Goal: Information Seeking & Learning: Learn about a topic

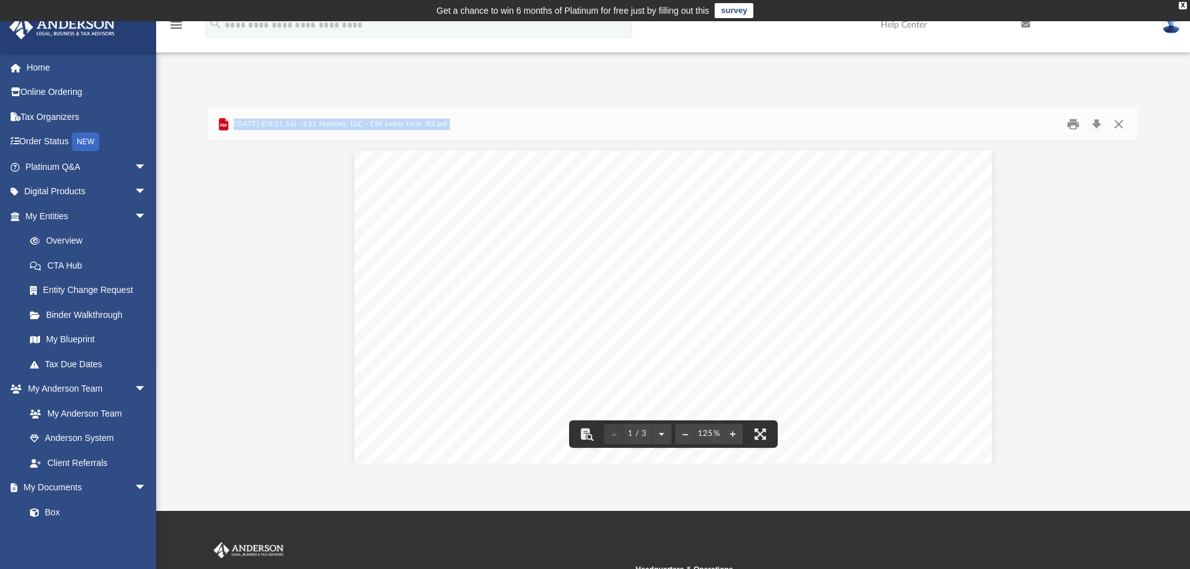
scroll to position [69, 0]
click at [1095, 124] on button "Download" at bounding box center [1096, 124] width 22 height 19
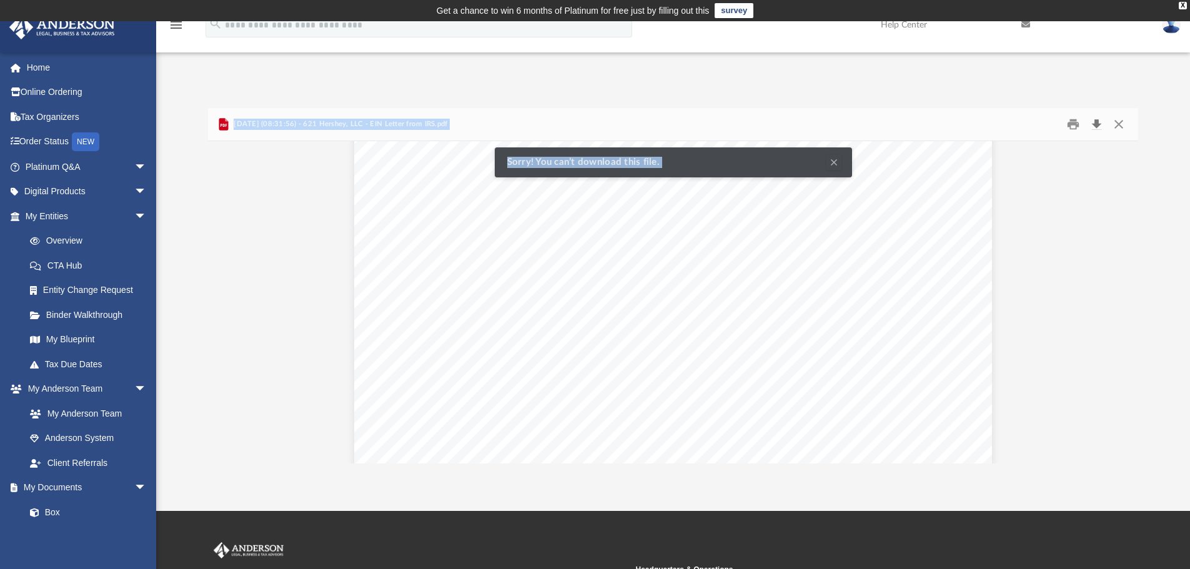
click at [1095, 124] on button "Download" at bounding box center [1096, 124] width 22 height 19
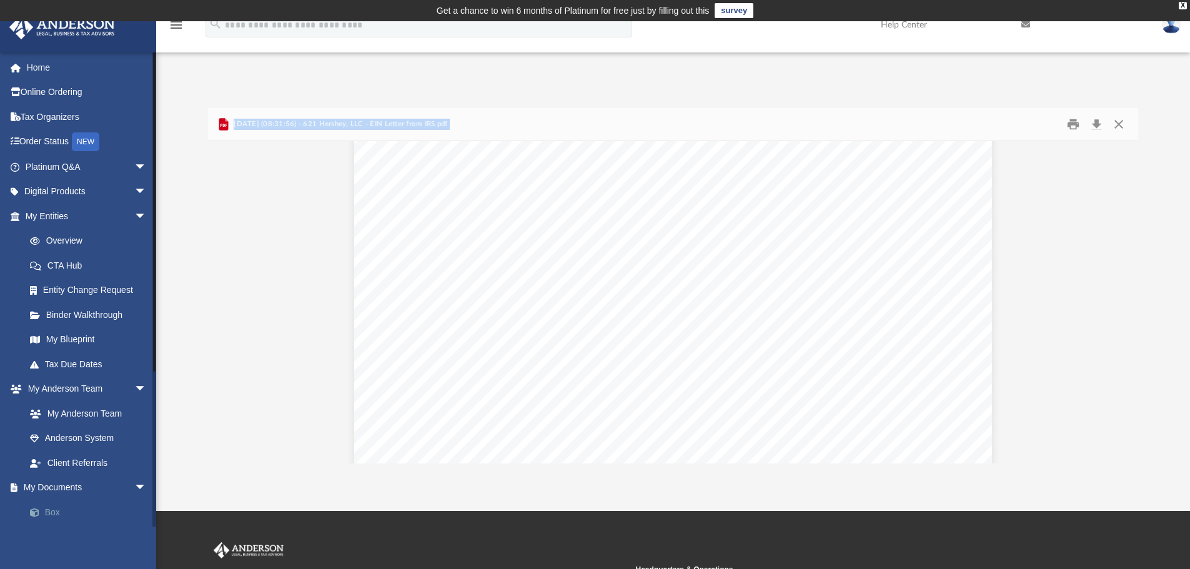
click at [44, 509] on span at bounding box center [41, 512] width 8 height 9
click at [50, 510] on link "Box" at bounding box center [91, 512] width 148 height 25
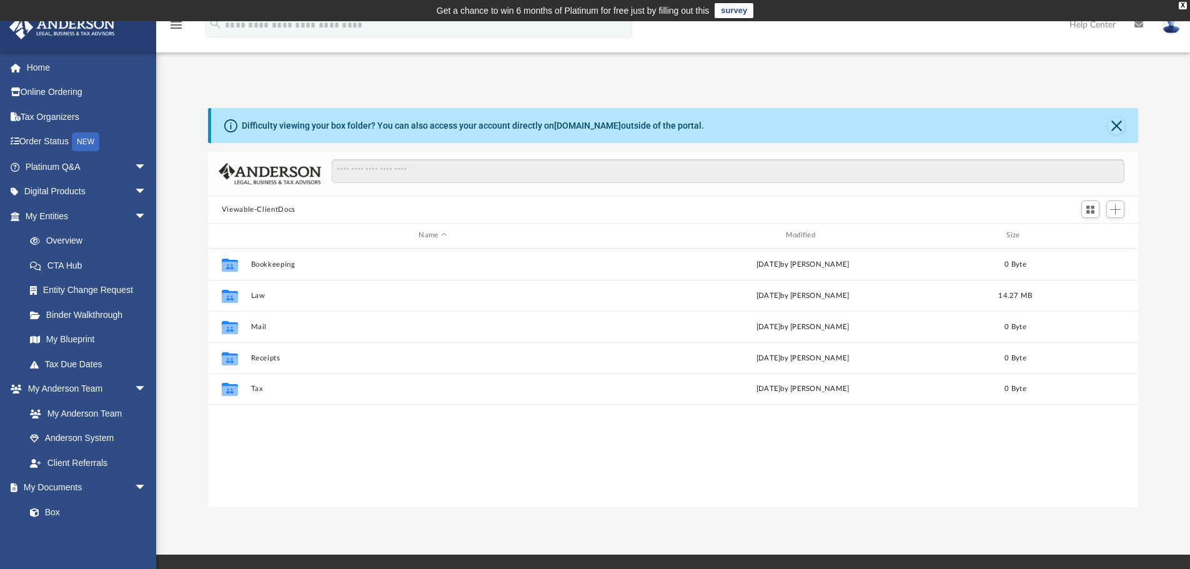
scroll to position [275, 921]
click at [1115, 123] on button "Close" at bounding box center [1115, 125] width 17 height 17
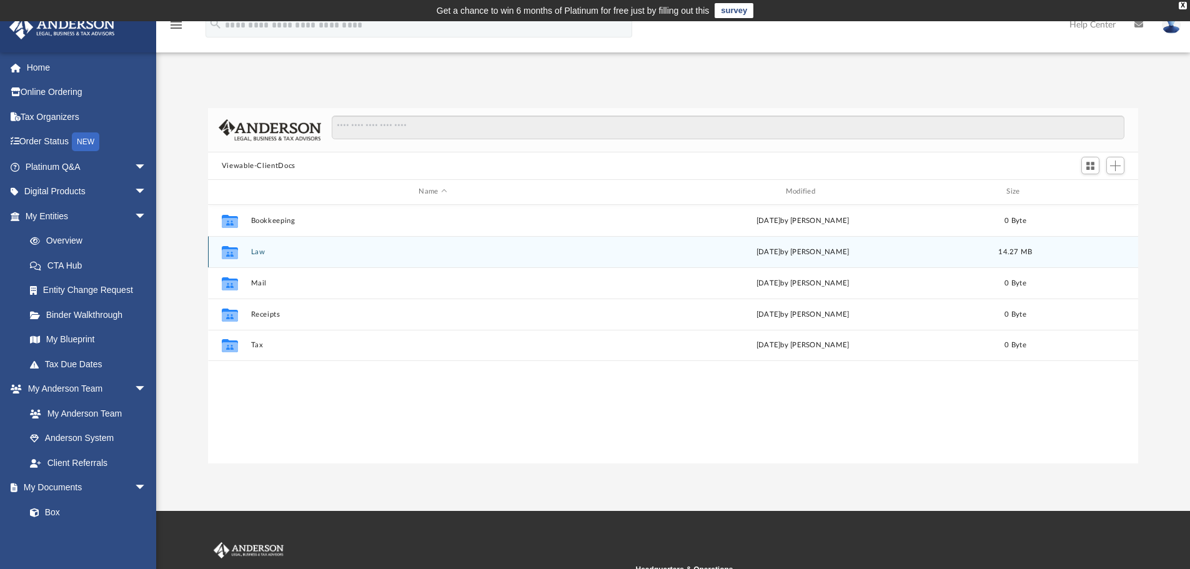
click at [258, 248] on button "Law" at bounding box center [432, 252] width 364 height 8
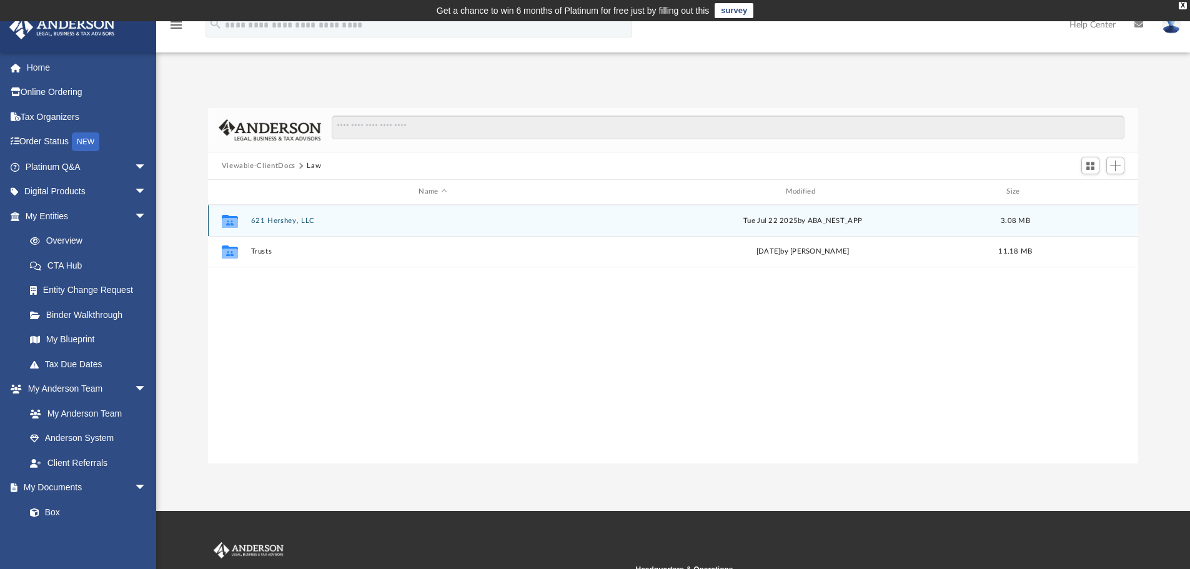
click at [271, 222] on button "621 Hershey, LLC" at bounding box center [432, 221] width 364 height 8
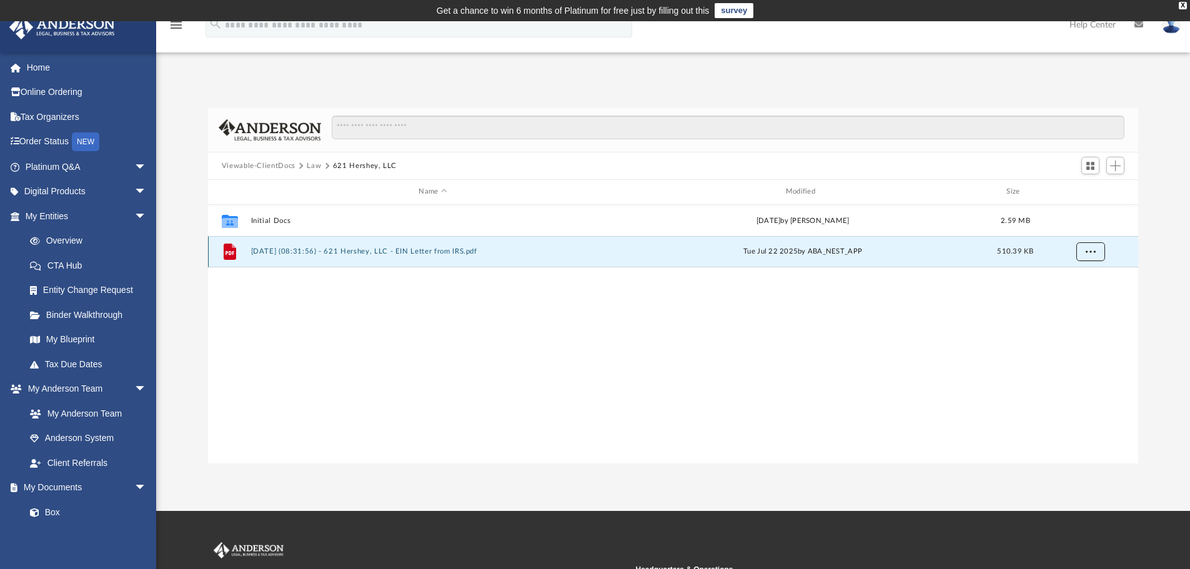
click at [1087, 252] on span "More options" at bounding box center [1090, 251] width 10 height 7
click at [1072, 277] on li "Preview" at bounding box center [1078, 276] width 36 height 13
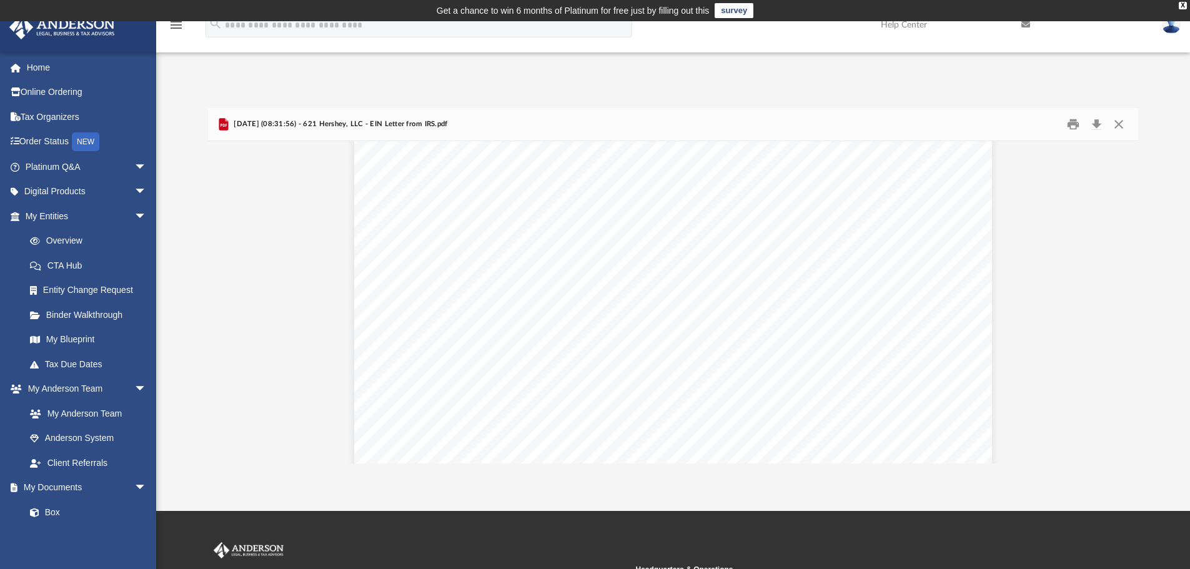
scroll to position [0, 0]
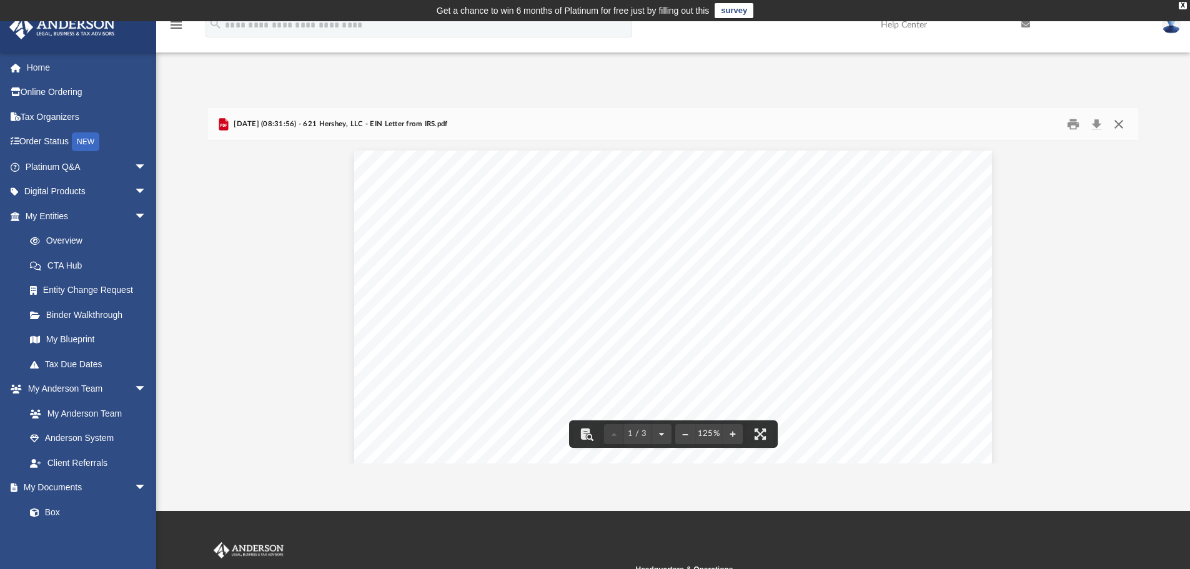
click at [1120, 122] on button "Close" at bounding box center [1118, 124] width 22 height 19
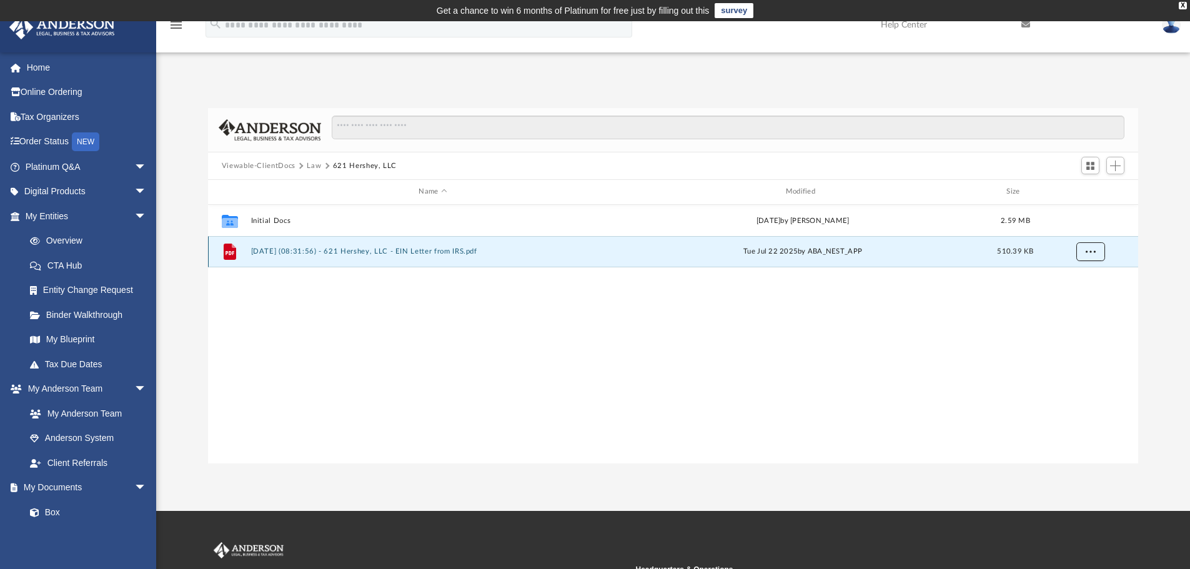
click at [1089, 252] on span "More options" at bounding box center [1090, 251] width 10 height 7
click at [1076, 297] on li "Download" at bounding box center [1078, 296] width 36 height 13
click at [36, 62] on link "Home" at bounding box center [87, 67] width 157 height 25
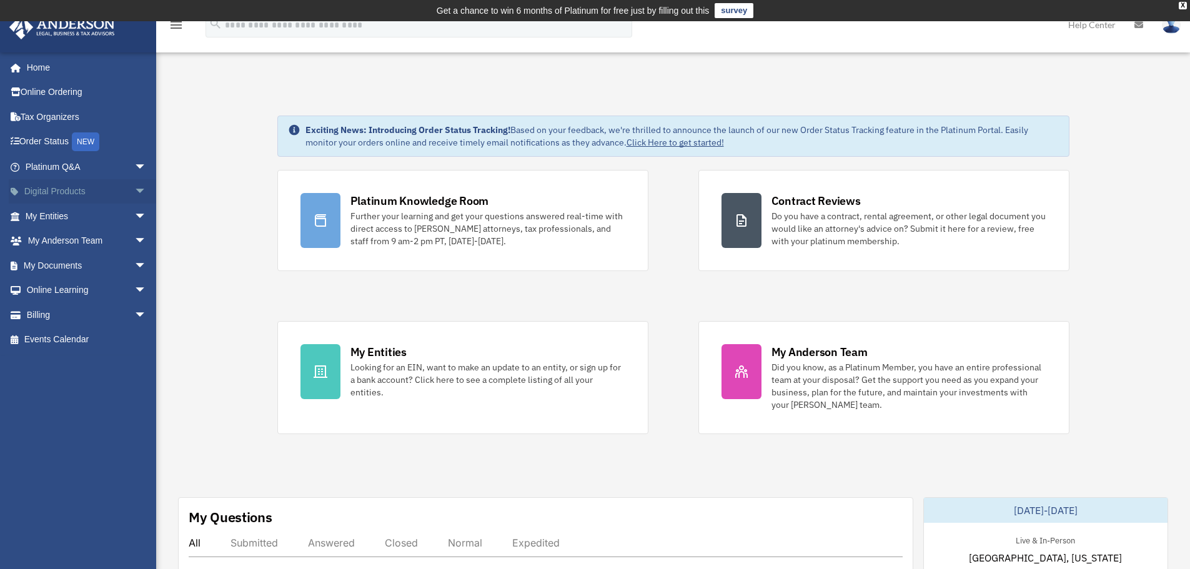
click at [134, 189] on span "arrow_drop_down" at bounding box center [146, 192] width 25 height 26
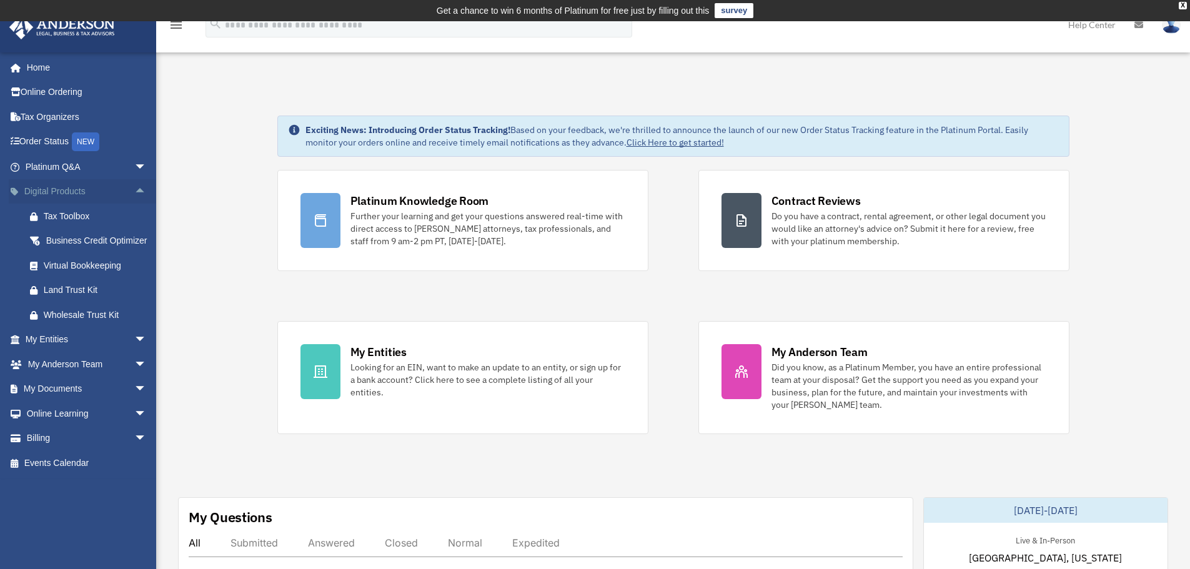
click at [134, 189] on span "arrow_drop_up" at bounding box center [146, 192] width 25 height 26
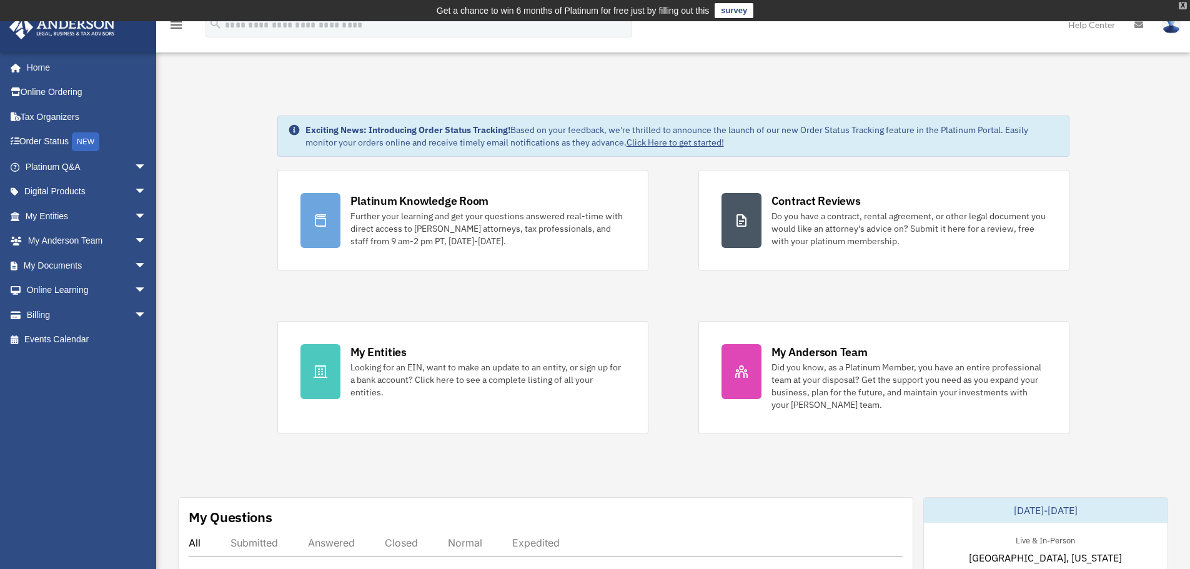
click at [1181, 2] on div "X" at bounding box center [1182, 5] width 8 height 7
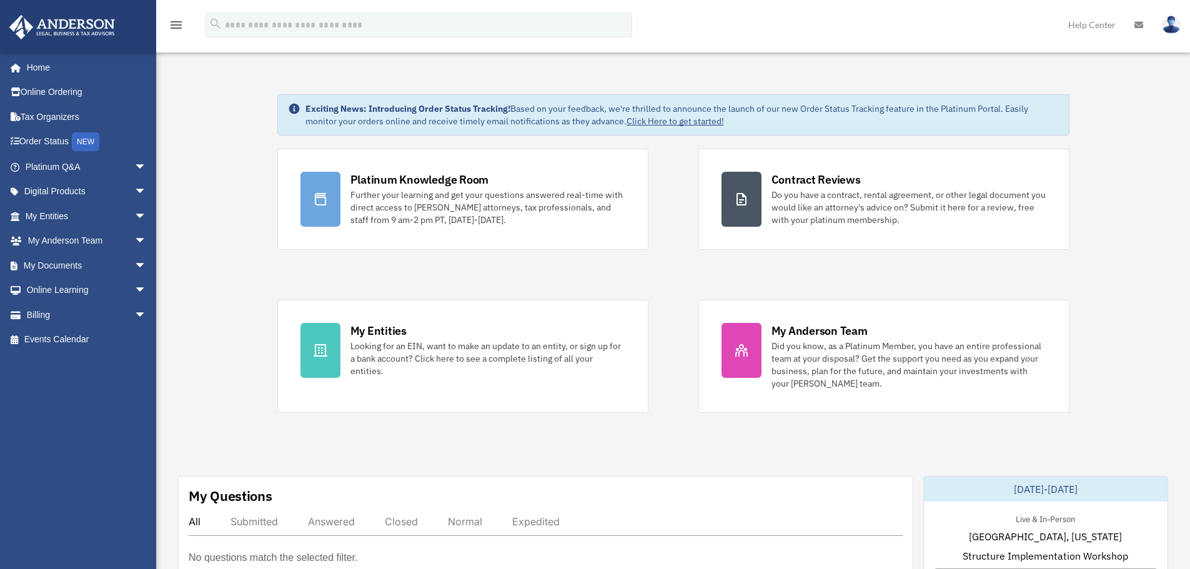
click at [1089, 24] on link "Help Center" at bounding box center [1092, 24] width 66 height 49
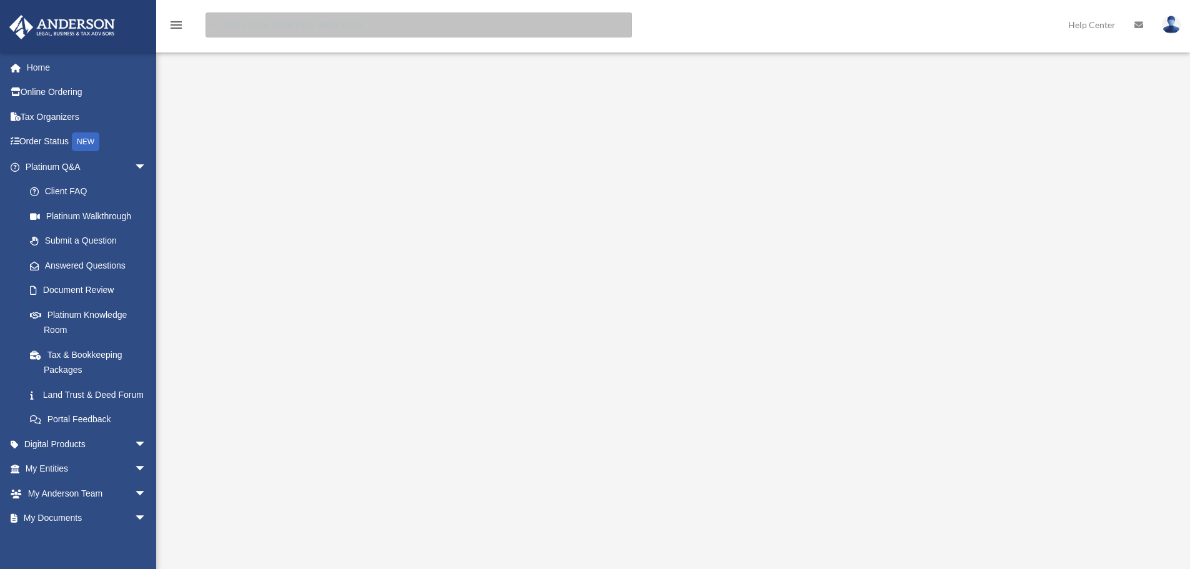
click at [315, 26] on input "search" at bounding box center [418, 24] width 427 height 25
type input "*******"
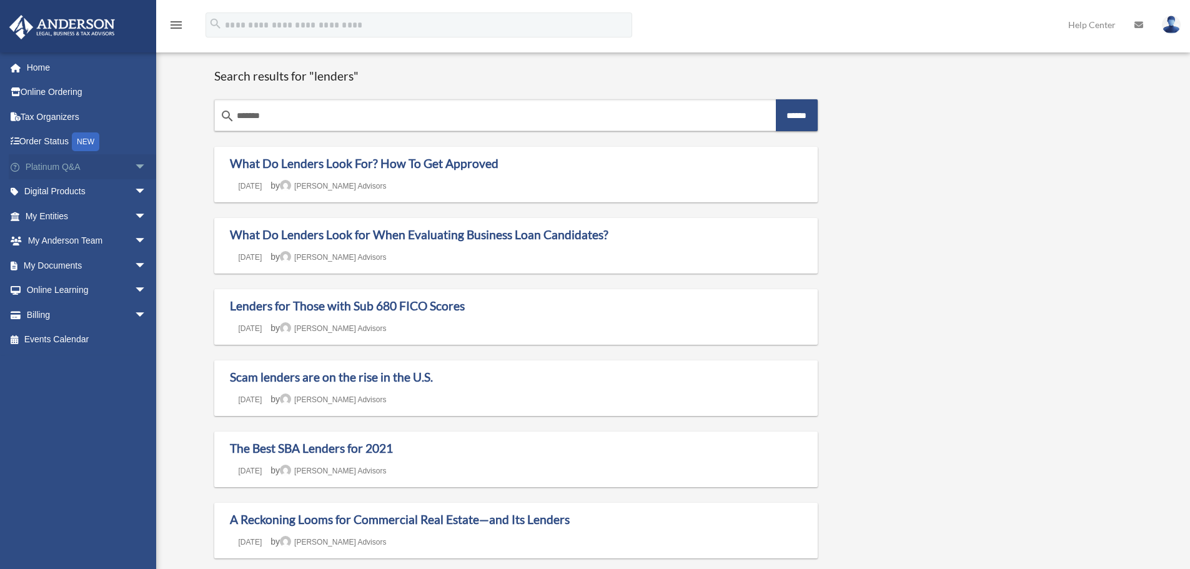
click at [42, 167] on link "Platinum Q&A arrow_drop_down" at bounding box center [87, 166] width 157 height 25
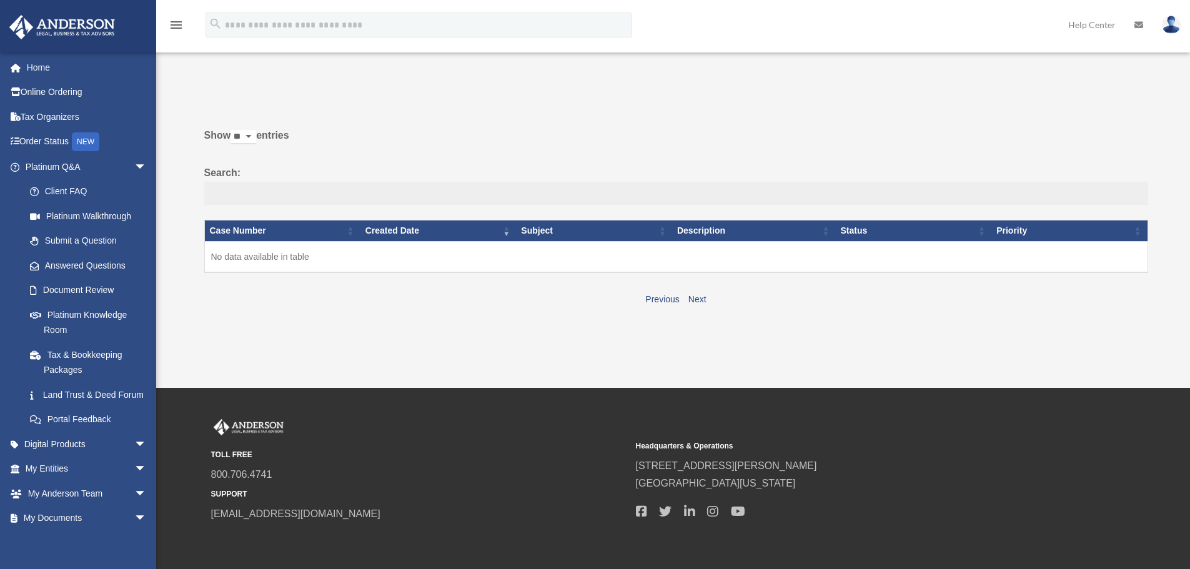
click at [216, 192] on body "X Get a chance to win 6 months of Platinum for free just by filling out this su…" at bounding box center [595, 311] width 1190 height 622
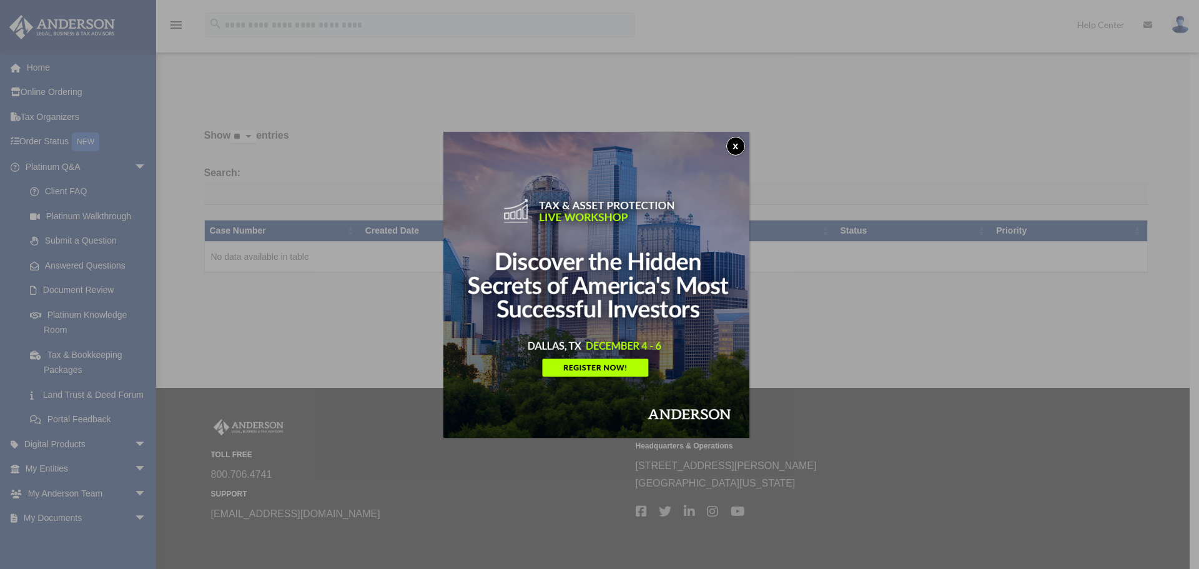
click at [739, 146] on button "x" at bounding box center [735, 146] width 19 height 19
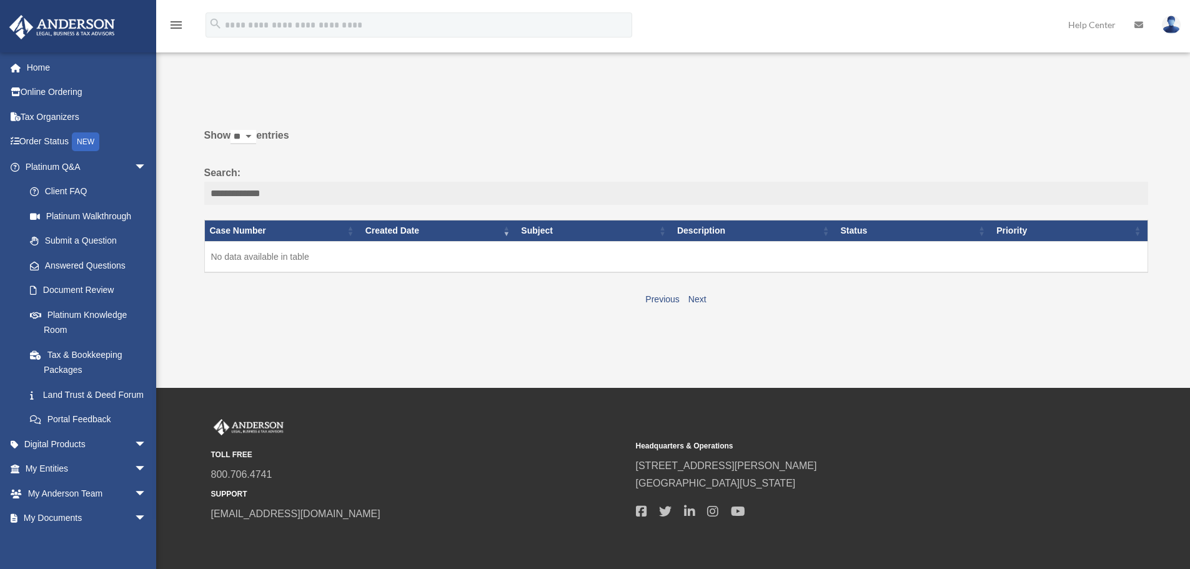
click at [343, 196] on input "**********" at bounding box center [676, 194] width 944 height 24
type input "**********"
click at [701, 299] on link "Next" at bounding box center [697, 299] width 18 height 10
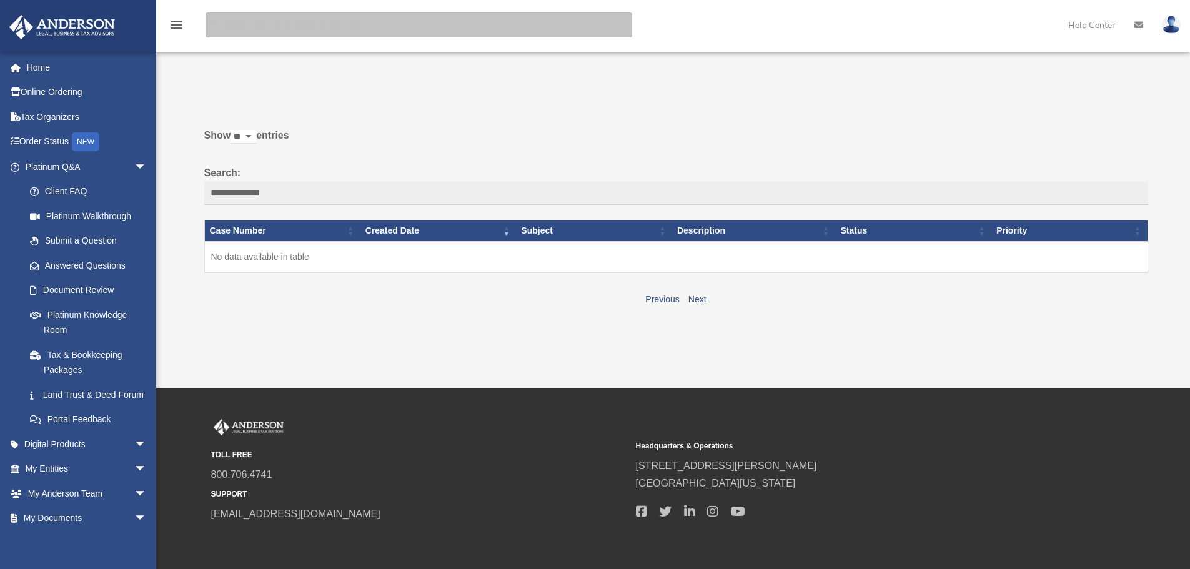
click at [271, 26] on input "search" at bounding box center [418, 24] width 427 height 25
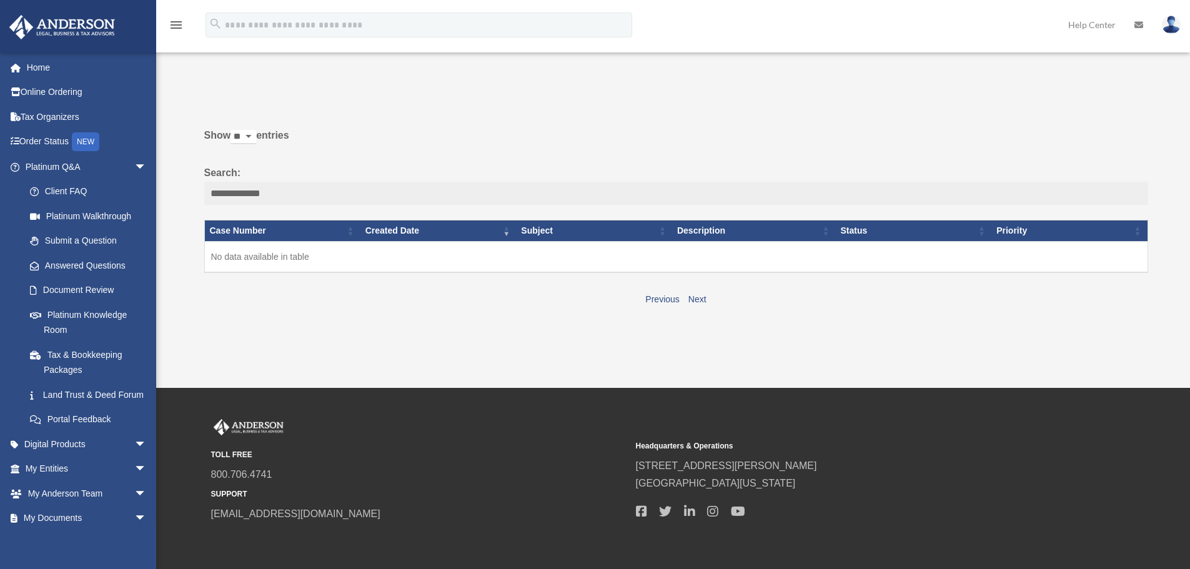
drag, startPoint x: 277, startPoint y: 192, endPoint x: 195, endPoint y: 190, distance: 81.8
click at [195, 190] on div "**********" at bounding box center [671, 213] width 952 height 189
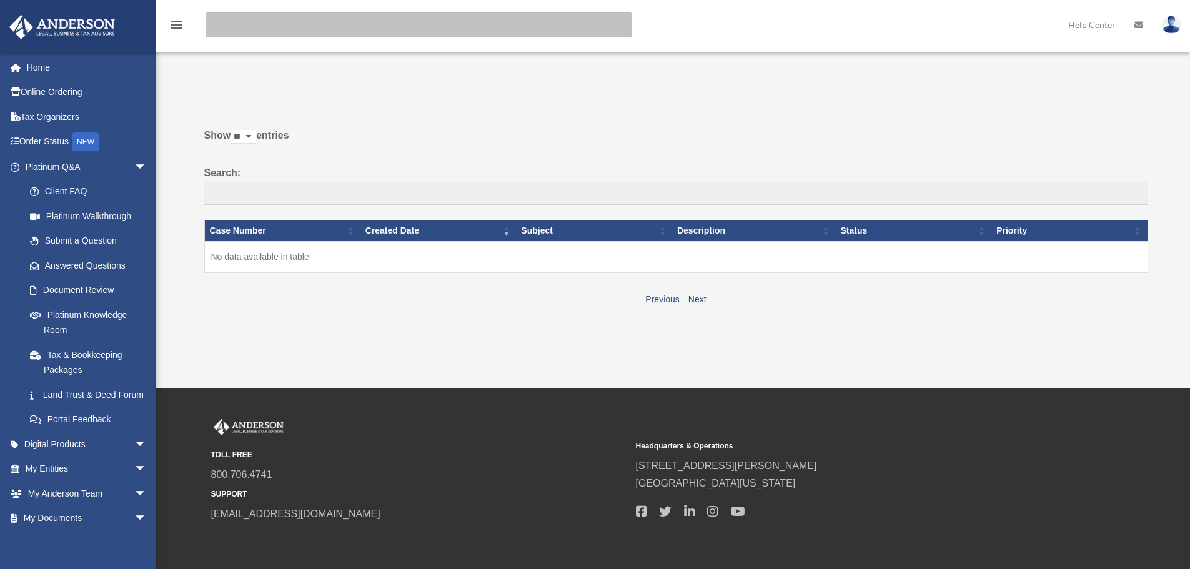
click at [274, 23] on input "search" at bounding box center [418, 24] width 427 height 25
paste input "**********"
type input "**********"
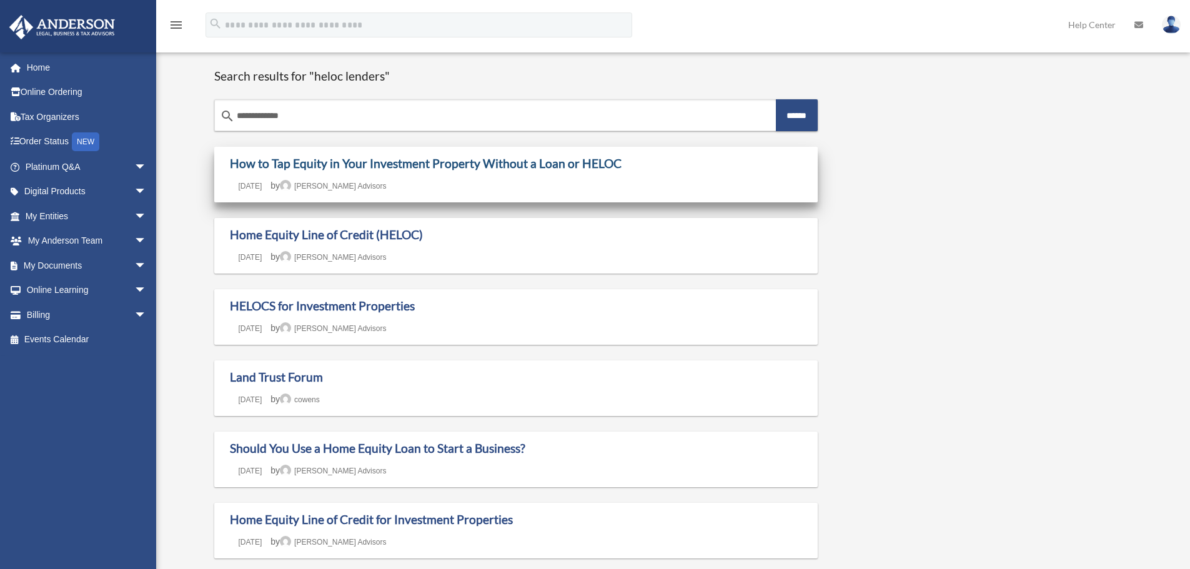
click at [483, 162] on link "How to Tap Equity in Your Investment Property Without a Loan or HELOC" at bounding box center [426, 163] width 392 height 14
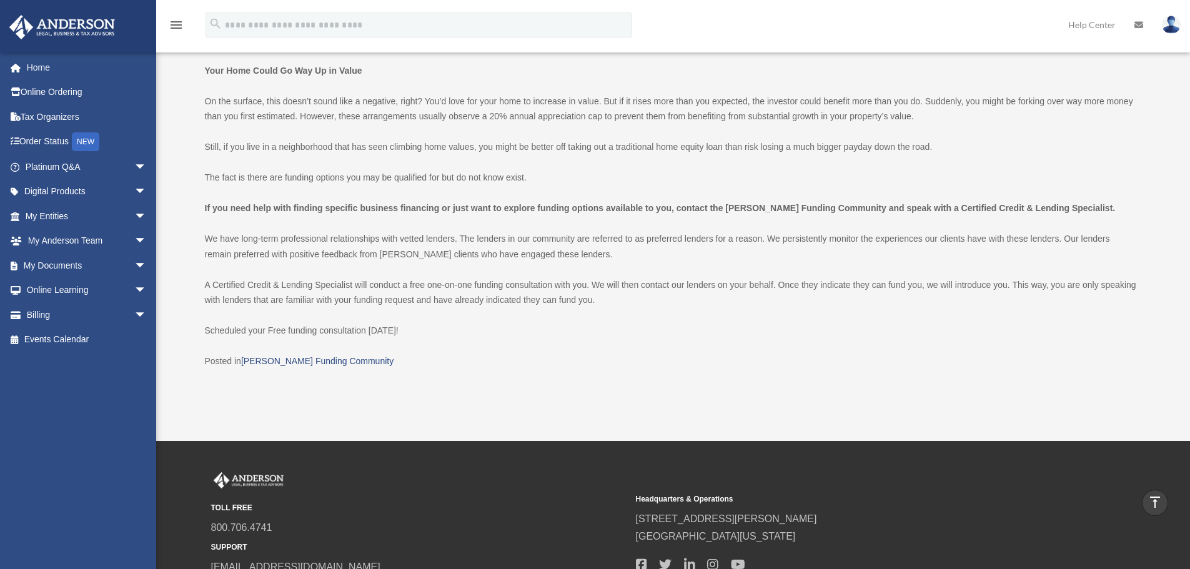
scroll to position [1360, 0]
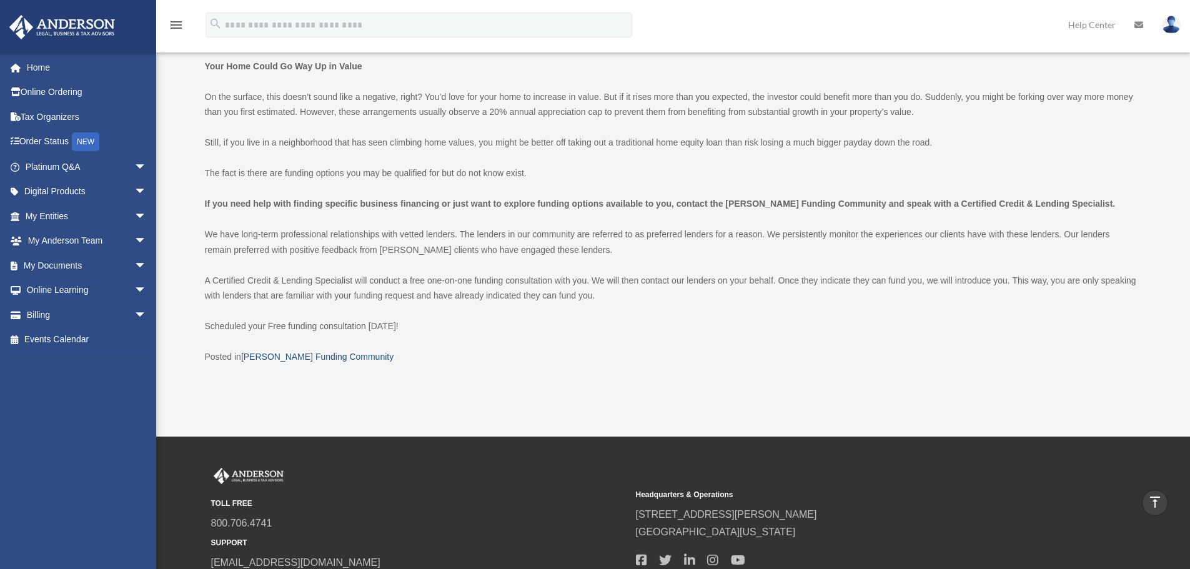
click at [312, 352] on link "Anderson Funding Community" at bounding box center [317, 357] width 152 height 10
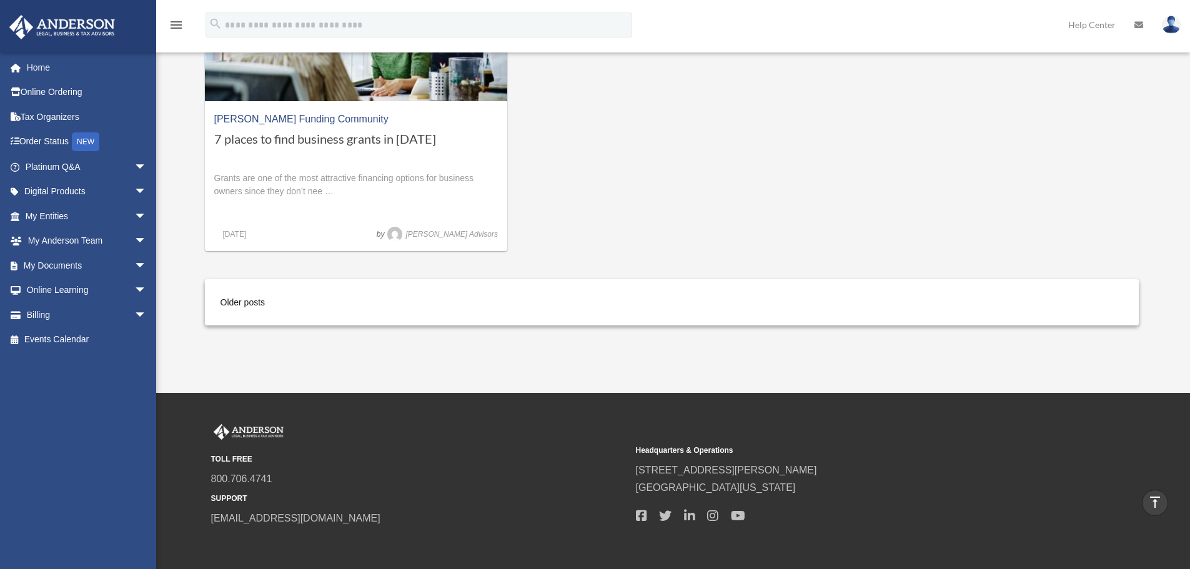
scroll to position [1913, 0]
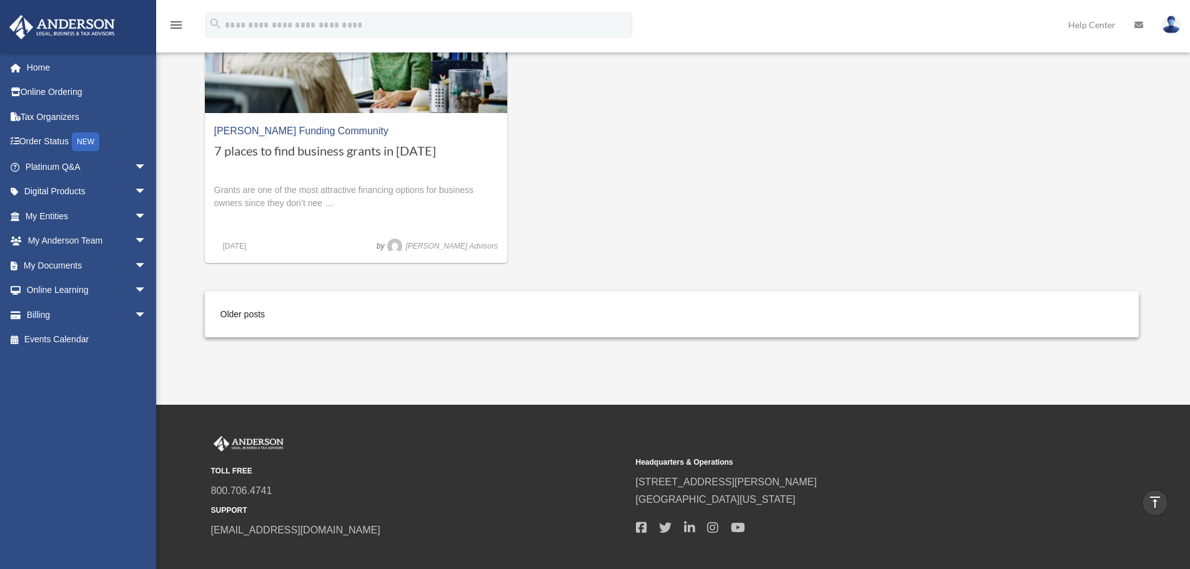
click at [46, 21] on img at bounding box center [62, 27] width 113 height 24
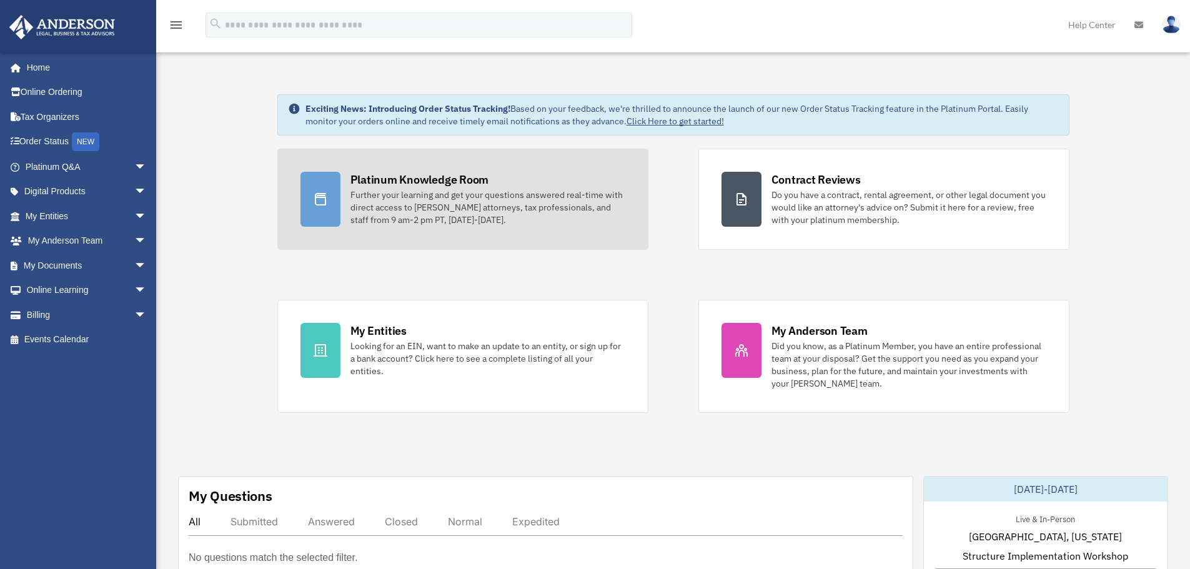
click at [417, 183] on div "Platinum Knowledge Room" at bounding box center [419, 180] width 139 height 16
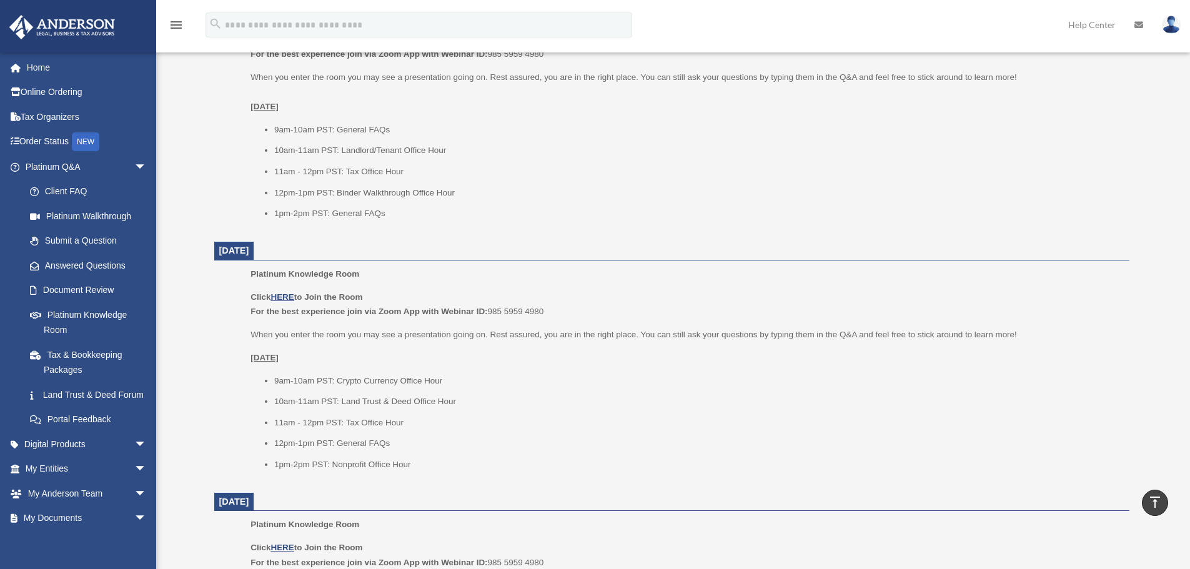
scroll to position [832, 0]
